Goal: Navigation & Orientation: Go to known website

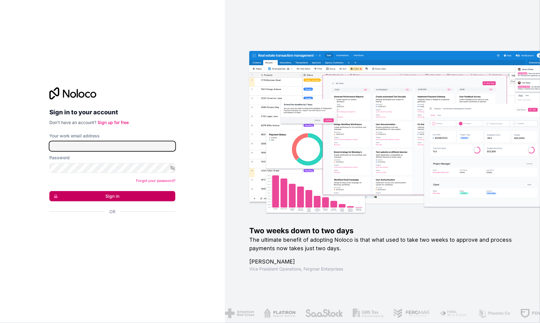
type input "[PERSON_NAME][EMAIL_ADDRESS][DOMAIN_NAME]"
click at [99, 197] on button "Sign in" at bounding box center [112, 196] width 126 height 10
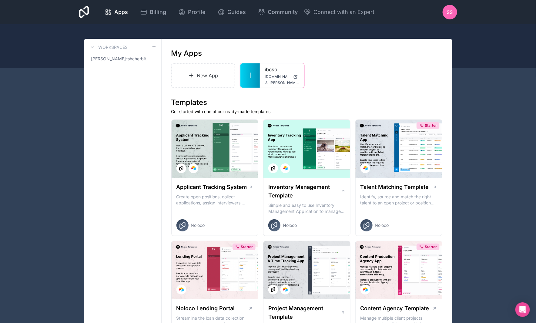
click at [268, 71] on link "ibcsol" at bounding box center [282, 69] width 35 height 7
